Goal: Task Accomplishment & Management: Use online tool/utility

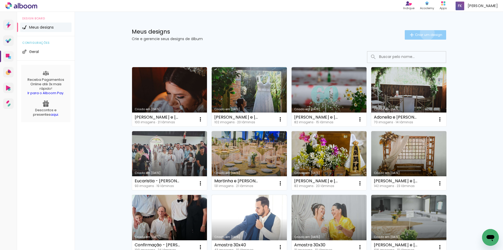
click at [424, 33] on span "Criar um design" at bounding box center [428, 34] width 27 height 3
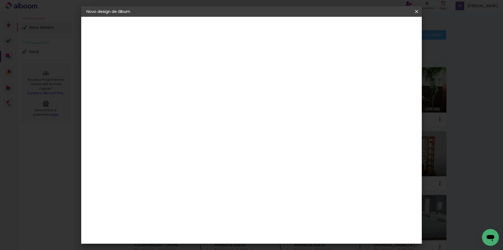
click at [172, 68] on input at bounding box center [172, 70] width 0 height 8
type input "Formatura - DUDU"
type paper-input "Formatura - DUDU"
click at [0, 0] on slot "Avançar" at bounding box center [0, 0] width 0 height 0
click at [0, 0] on slot "Tamanho Livre" at bounding box center [0, 0] width 0 height 0
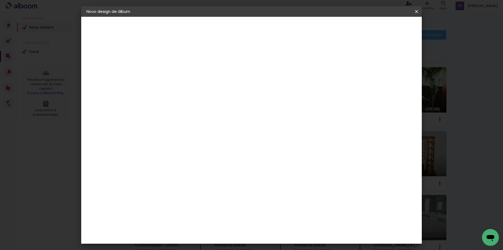
click at [0, 0] on slot "Avançar" at bounding box center [0, 0] width 0 height 0
click at [283, 218] on input "60" at bounding box center [281, 219] width 14 height 8
type input "40"
type paper-input "40"
click at [158, 175] on input "30" at bounding box center [156, 175] width 14 height 8
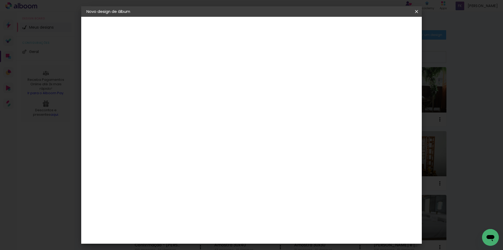
type input "20,3"
type paper-input "20,3"
click at [384, 26] on span "Iniciar design" at bounding box center [372, 28] width 24 height 4
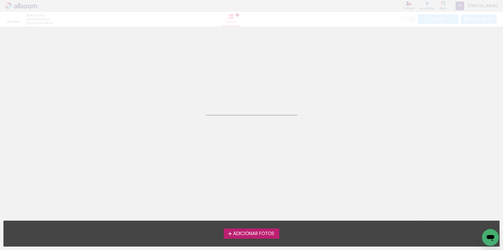
click at [252, 232] on span "Adicionar Fotos" at bounding box center [253, 233] width 41 height 5
click at [0, 0] on input "file" at bounding box center [0, 0] width 0 height 0
